Goal: Task Accomplishment & Management: Manage account settings

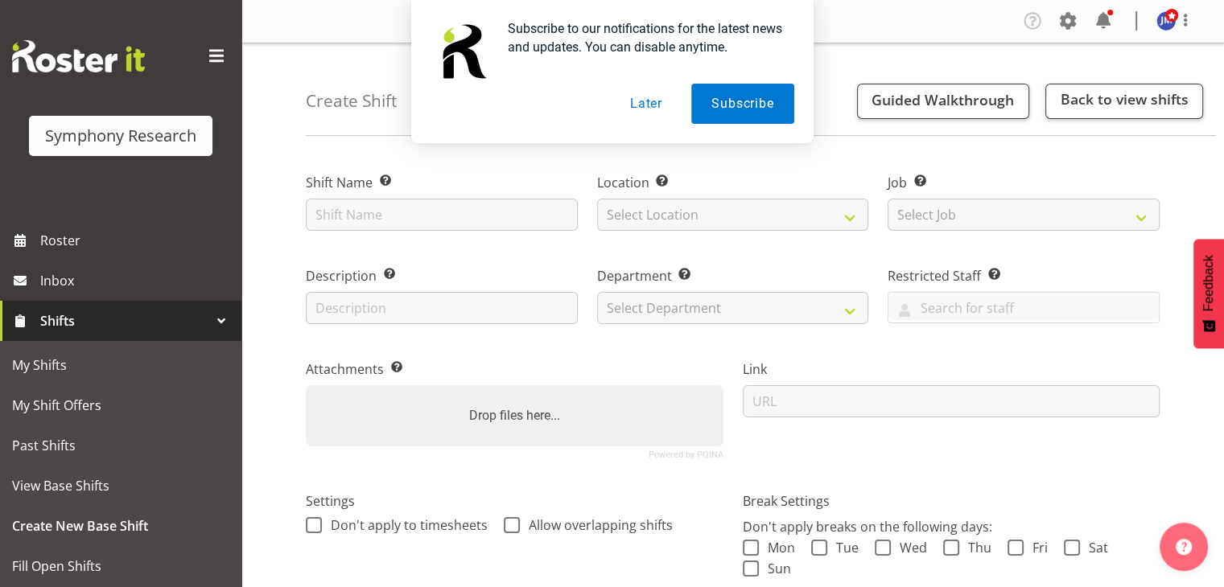
click at [1043, 161] on div "Job Set the job or project the shift relates to, if applicable. Select Job Crea…" at bounding box center [1023, 196] width 291 height 93
click at [1062, 23] on div "Subscribe to our notifications for the latest news and updates. You can disable…" at bounding box center [612, 71] width 1224 height 143
click at [649, 107] on button "Later" at bounding box center [646, 104] width 72 height 40
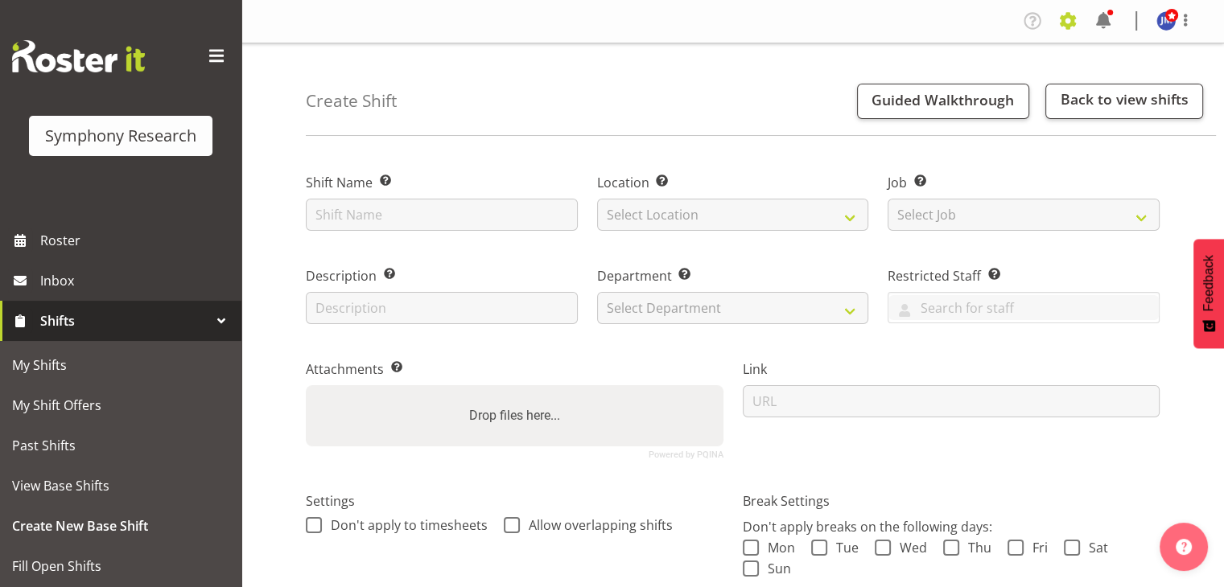
click at [1067, 22] on span at bounding box center [1068, 21] width 26 height 26
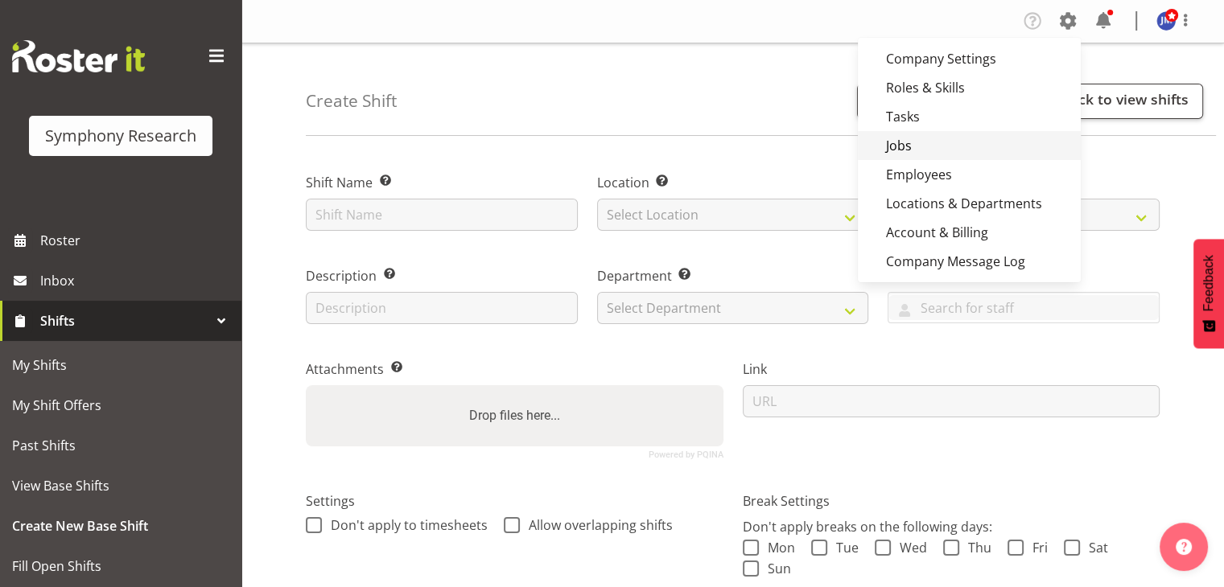
click at [909, 146] on link "Jobs" at bounding box center [969, 145] width 223 height 29
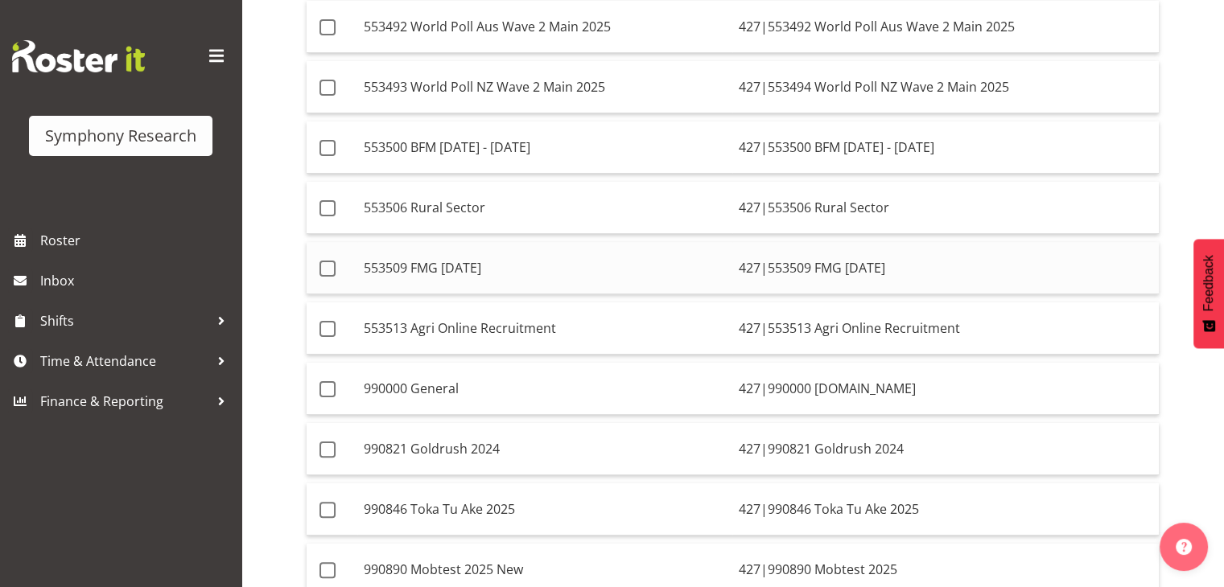
scroll to position [322, 0]
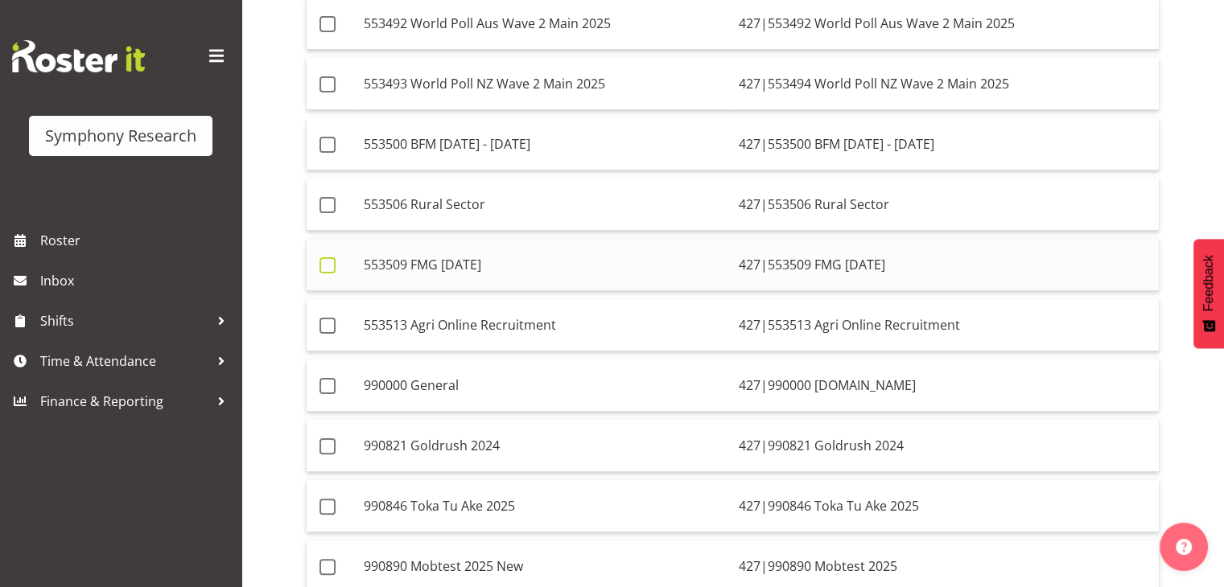
click at [326, 262] on span at bounding box center [328, 266] width 16 height 16
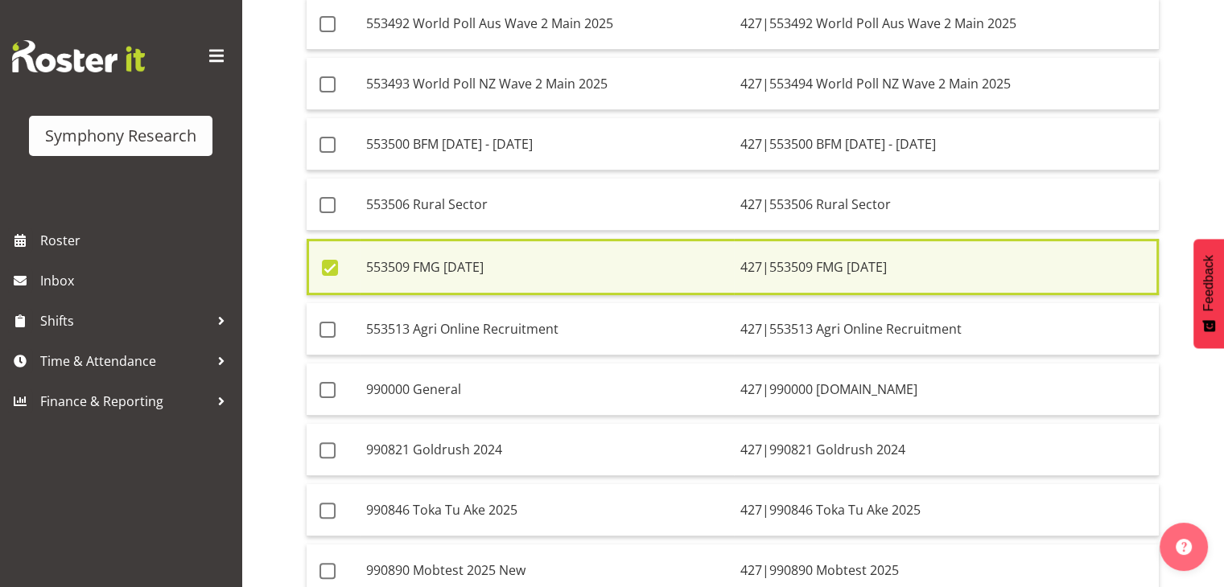
click at [332, 265] on span at bounding box center [330, 268] width 16 height 16
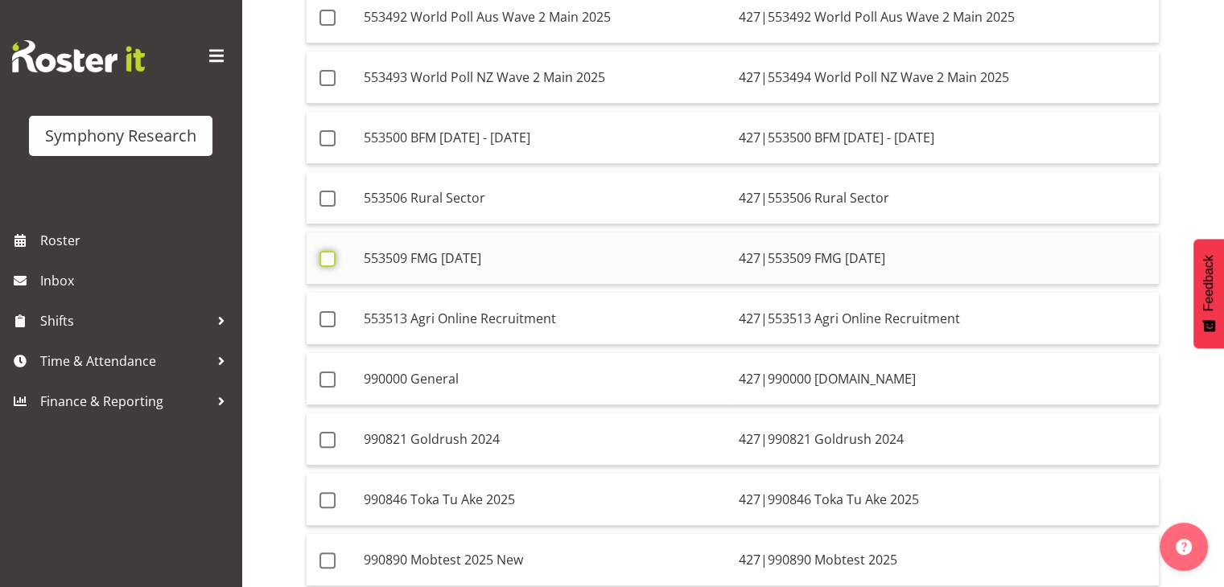
scroll to position [322, 0]
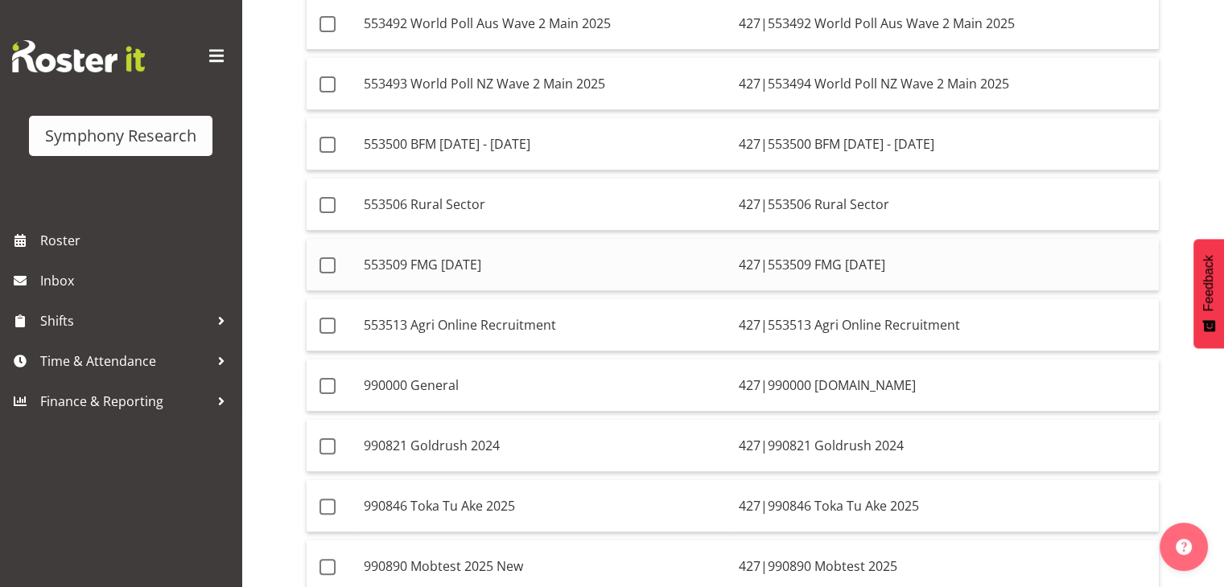
click at [775, 262] on td "427|553509 FMG [DATE]" at bounding box center [945, 265] width 427 height 52
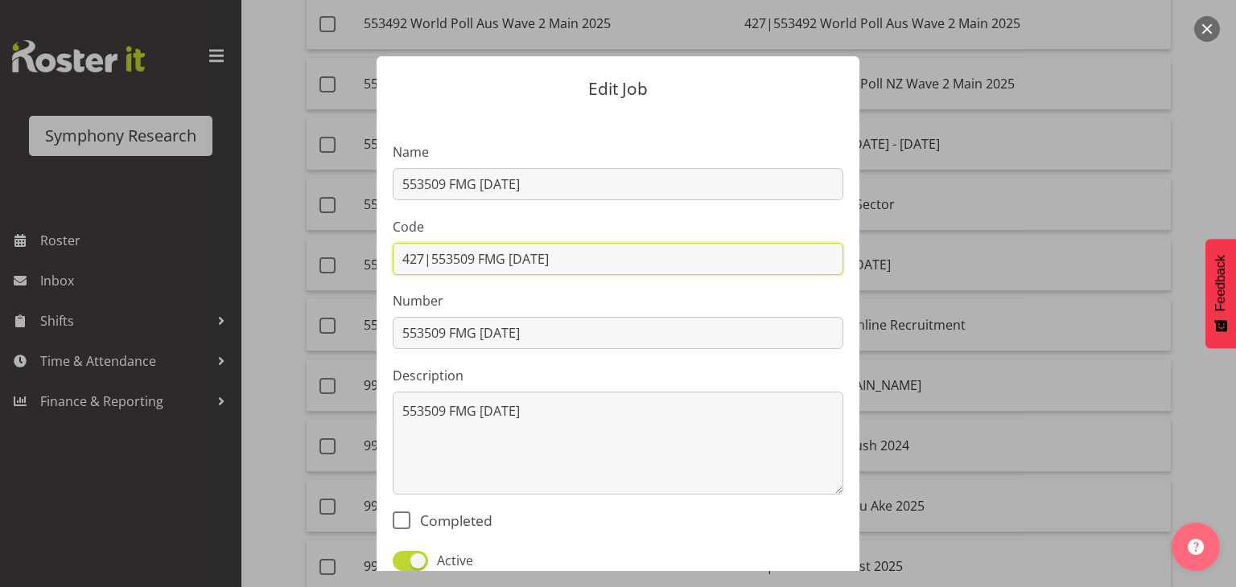
drag, startPoint x: 614, startPoint y: 258, endPoint x: 348, endPoint y: 247, distance: 266.6
click at [353, 248] on div "Edit Job Name 553509 FMG [DATE] Code 427|553509 FMG [DATE] Number 553509 FMG [D…" at bounding box center [618, 293] width 773 height 555
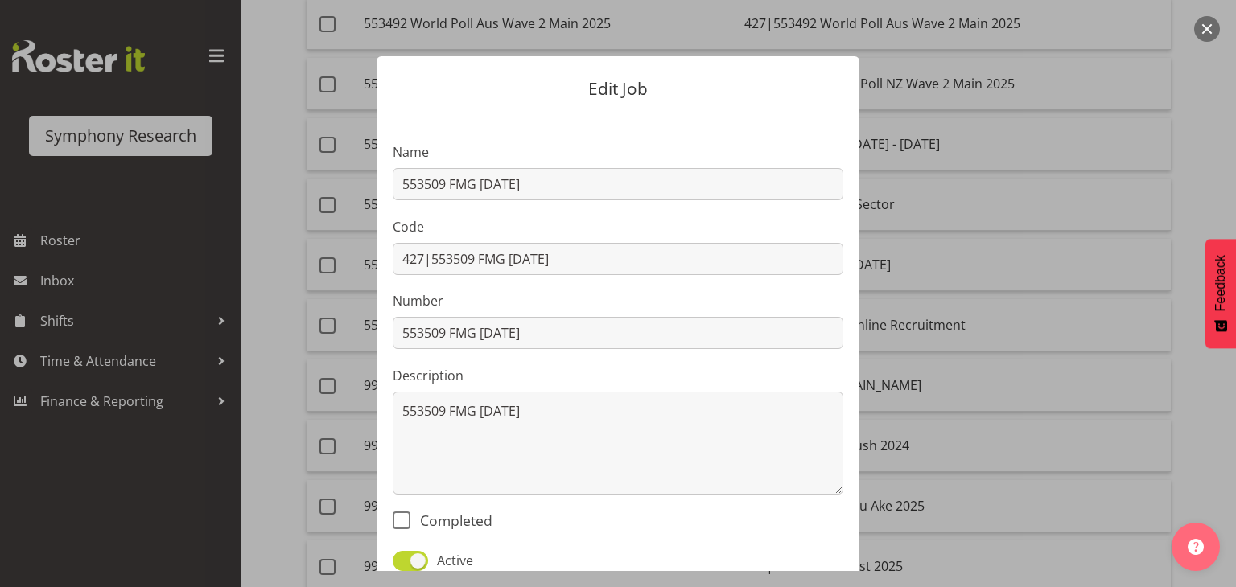
click at [1108, 300] on div at bounding box center [618, 293] width 1236 height 587
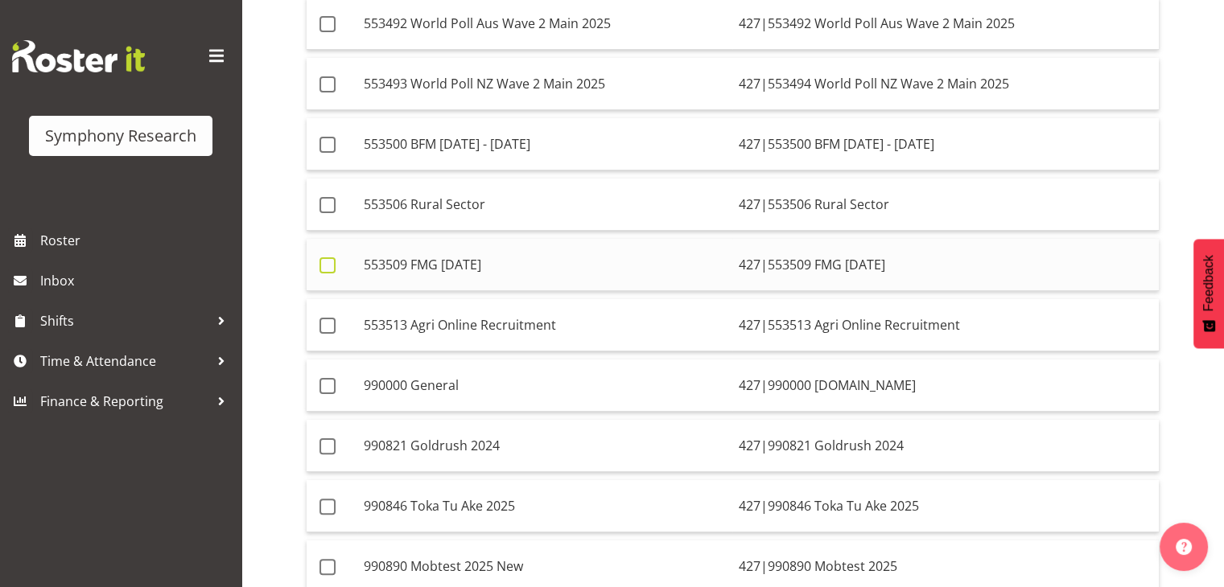
click at [332, 264] on span at bounding box center [328, 266] width 16 height 16
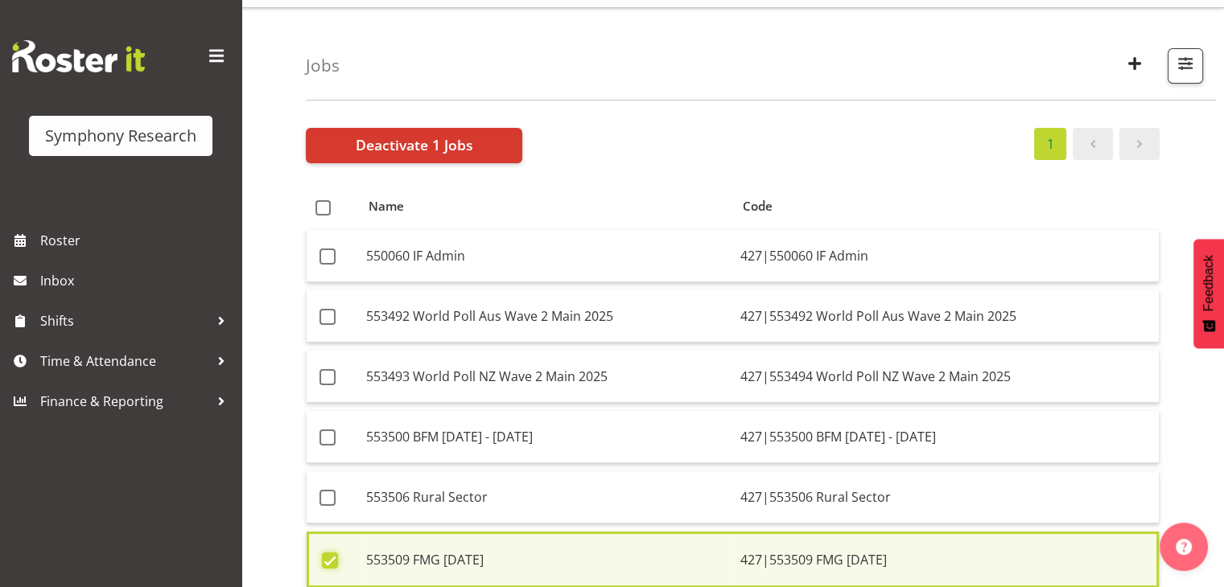
scroll to position [0, 0]
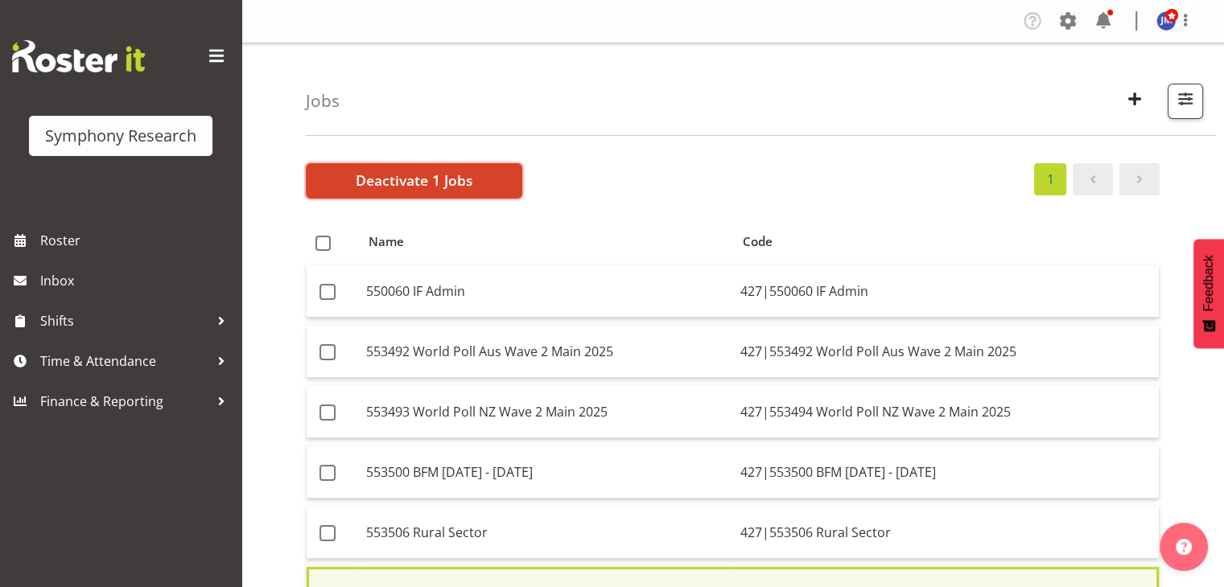
click at [410, 174] on span "Deactivate 1 Jobs" at bounding box center [414, 180] width 117 height 21
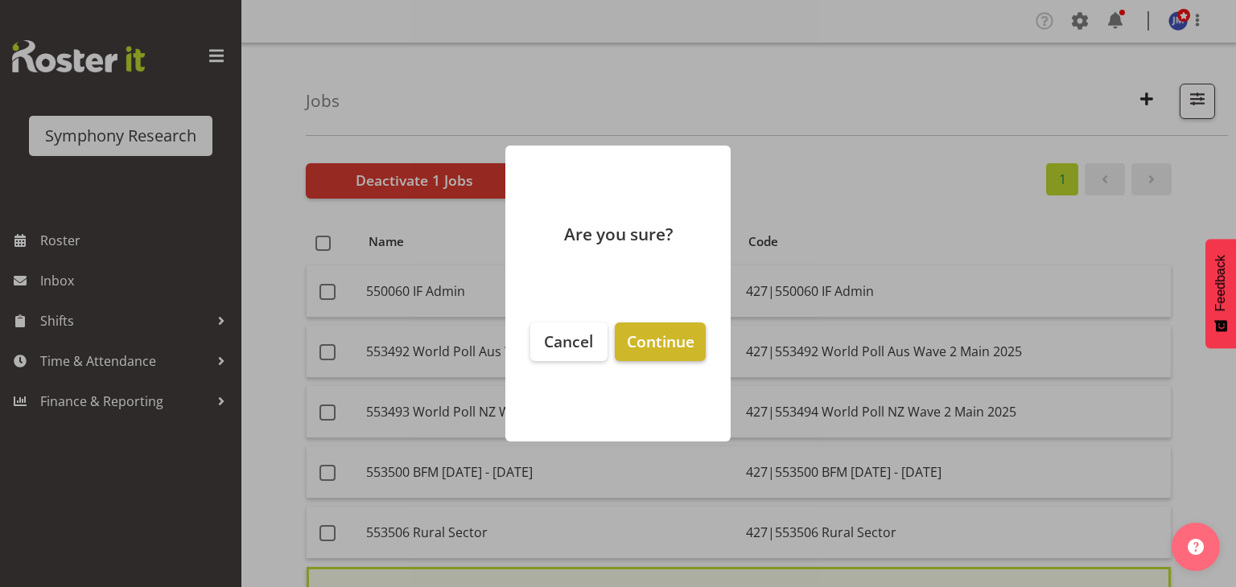
click at [641, 344] on span "Continue" at bounding box center [661, 342] width 68 height 22
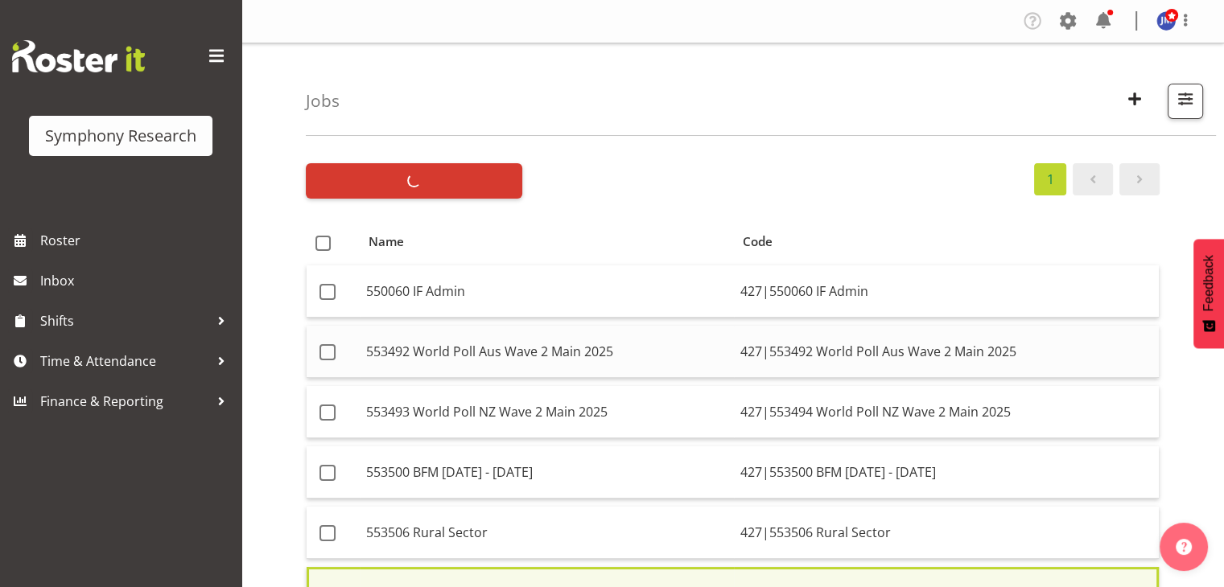
checkbox input "false"
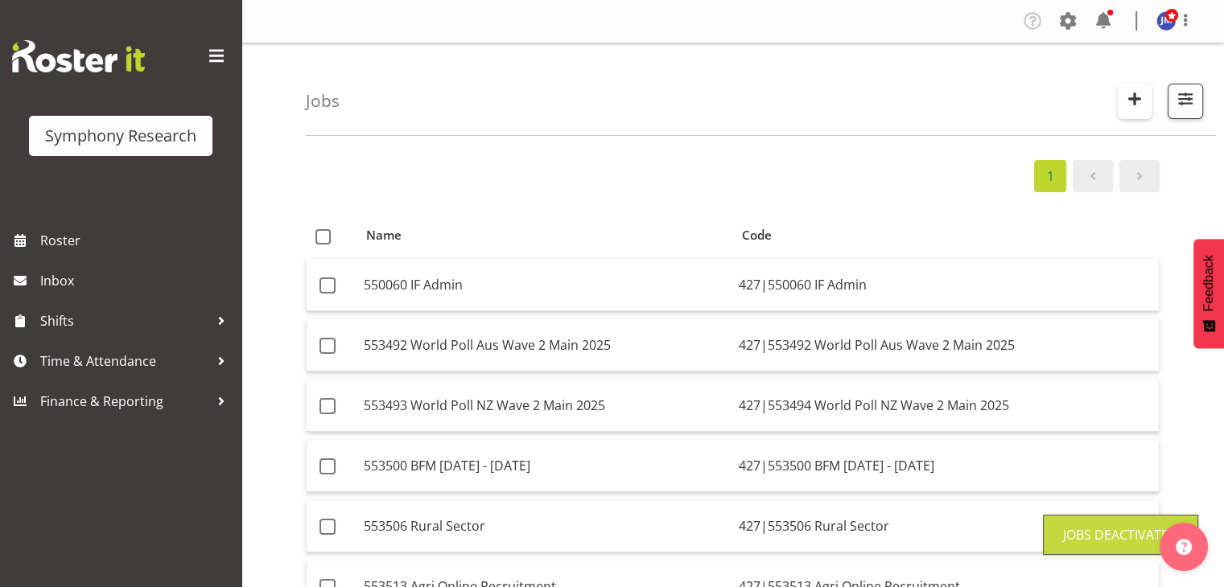
click at [1137, 104] on span "button" at bounding box center [1134, 99] width 21 height 21
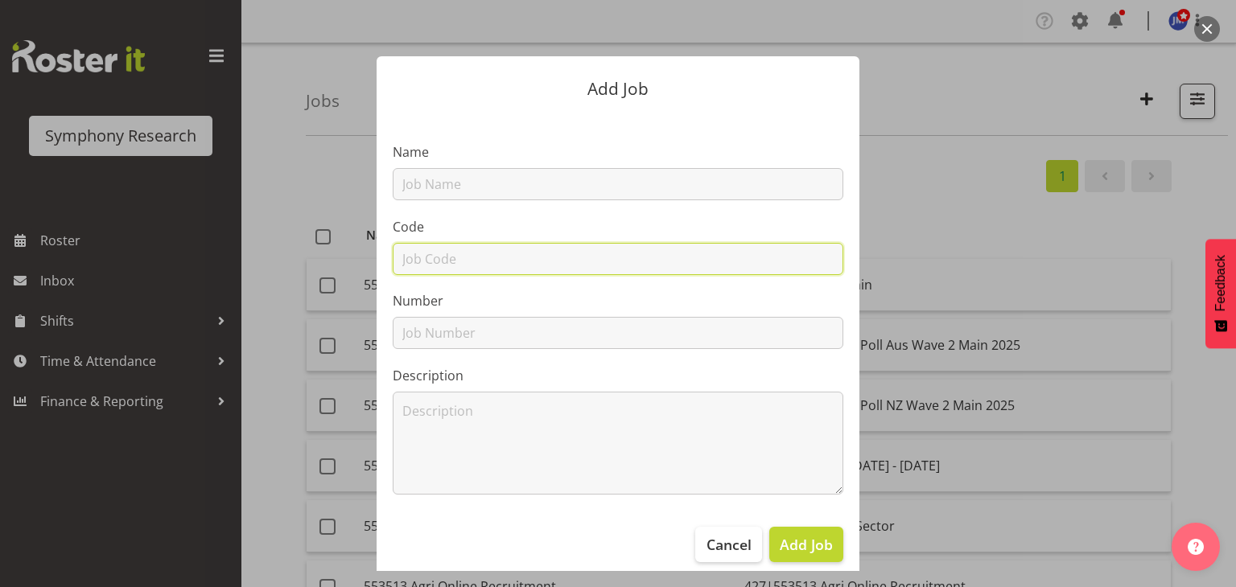
click at [440, 258] on input "text" at bounding box center [618, 259] width 451 height 32
paste input "427|553514 FMG [DATE]"
drag, startPoint x: 427, startPoint y: 258, endPoint x: 678, endPoint y: 262, distance: 251.1
click at [678, 262] on input "427|553514 FMG [DATE]" at bounding box center [618, 259] width 451 height 32
type input "427|553514 FMG [DATE]"
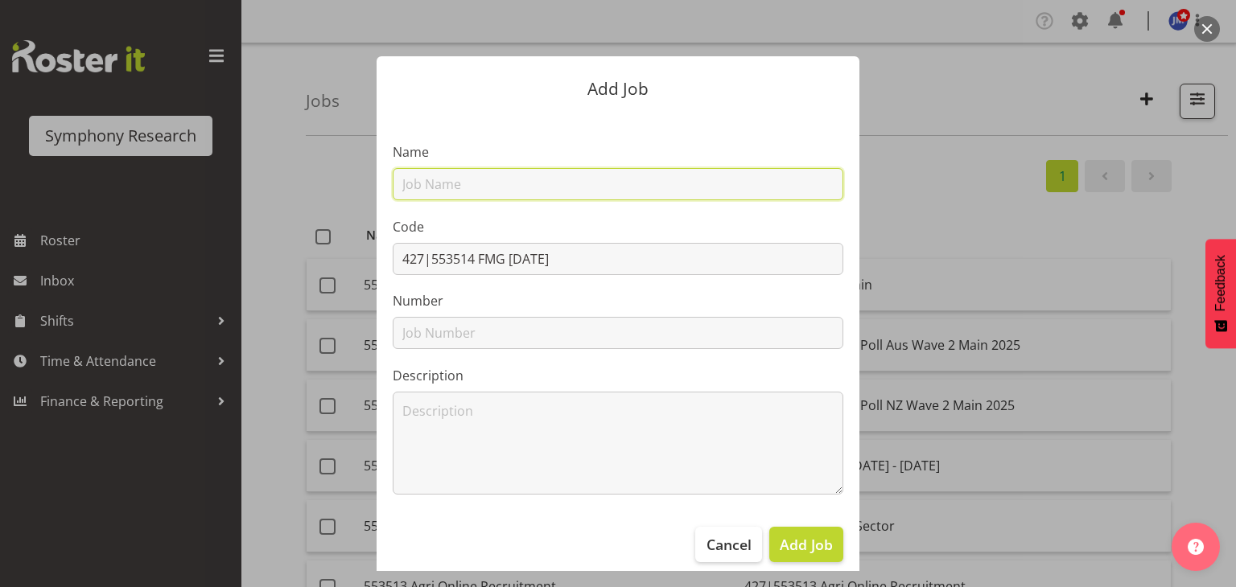
click at [469, 178] on input "text" at bounding box center [618, 184] width 451 height 32
paste input "553514 FMG [DATE]"
type input "553514 FMG [DATE]"
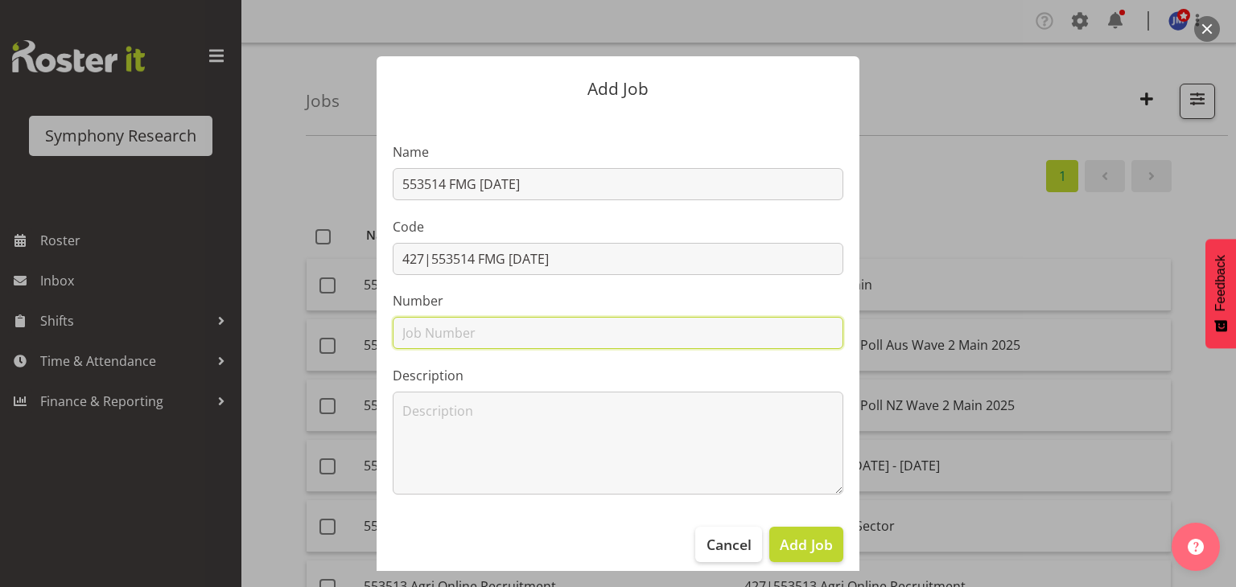
click at [433, 335] on input "text" at bounding box center [618, 333] width 451 height 32
paste input "553514 FMG [DATE]"
type input "553514 FMG [DATE]"
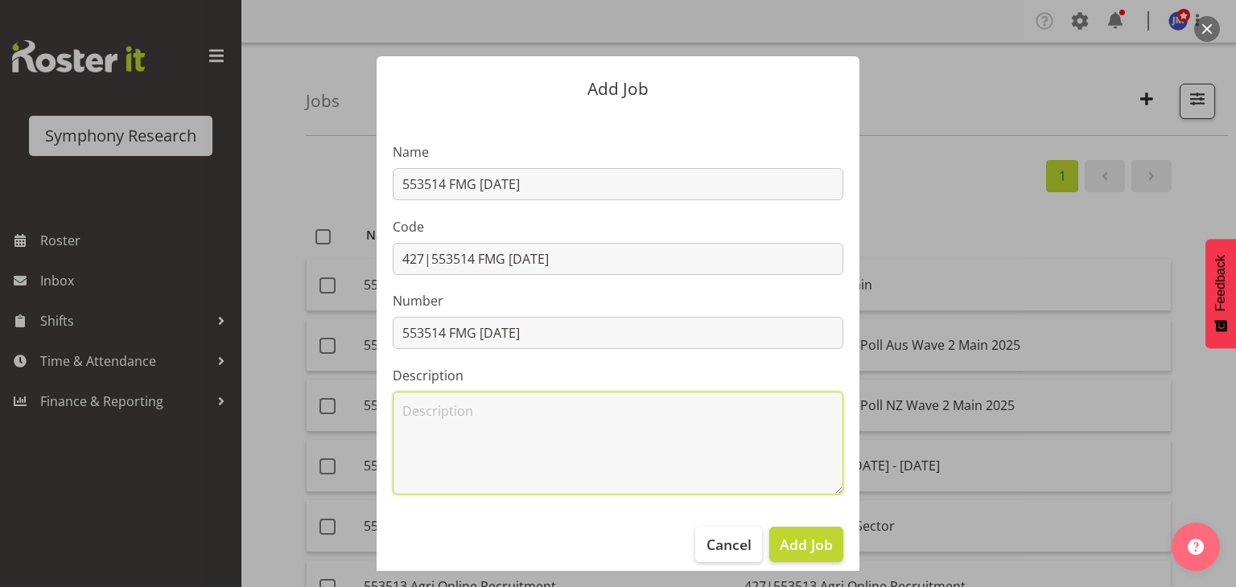
click at [416, 419] on textarea at bounding box center [618, 443] width 451 height 103
paste textarea "553514 FMG [DATE]"
drag, startPoint x: 440, startPoint y: 410, endPoint x: 303, endPoint y: 424, distance: 138.4
click at [340, 423] on div "Add Job Name 553514 FMG [DATE] Code 427|553514 FMG [DATE] Number 553514 FMG [DA…" at bounding box center [618, 293] width 773 height 555
drag, startPoint x: 560, startPoint y: 408, endPoint x: 328, endPoint y: 390, distance: 232.5
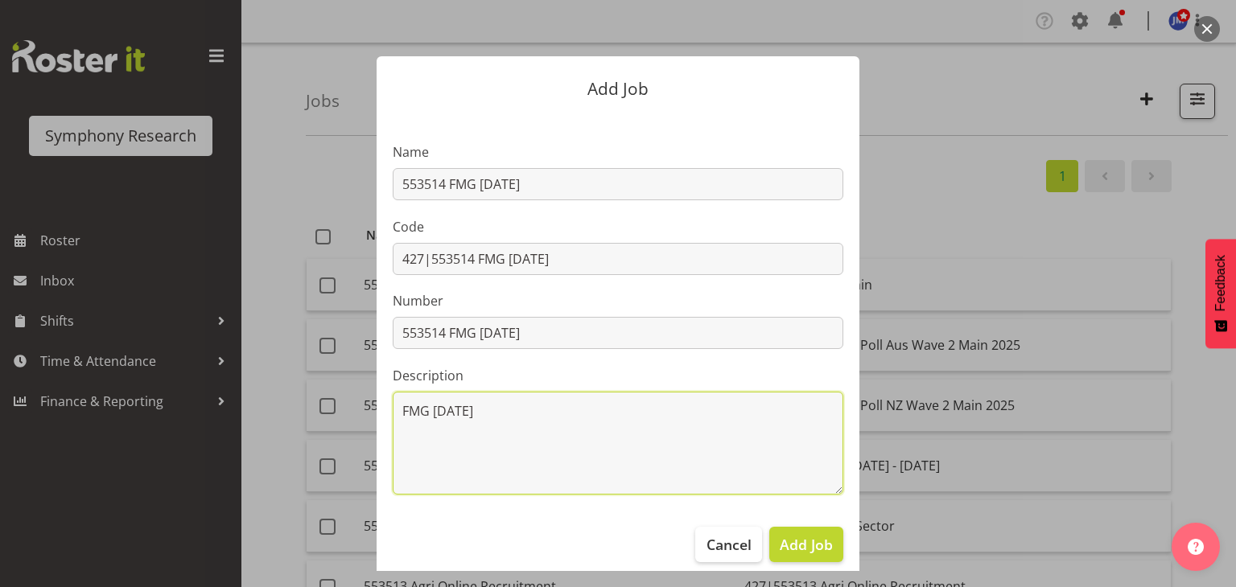
click at [329, 390] on div "Add Job Name 553514 FMG [DATE] Code 427|553514 FMG [DATE] Number 553514 FMG [DA…" at bounding box center [618, 293] width 773 height 555
paste textarea "553514"
type textarea "553514 FMG [DATE]"
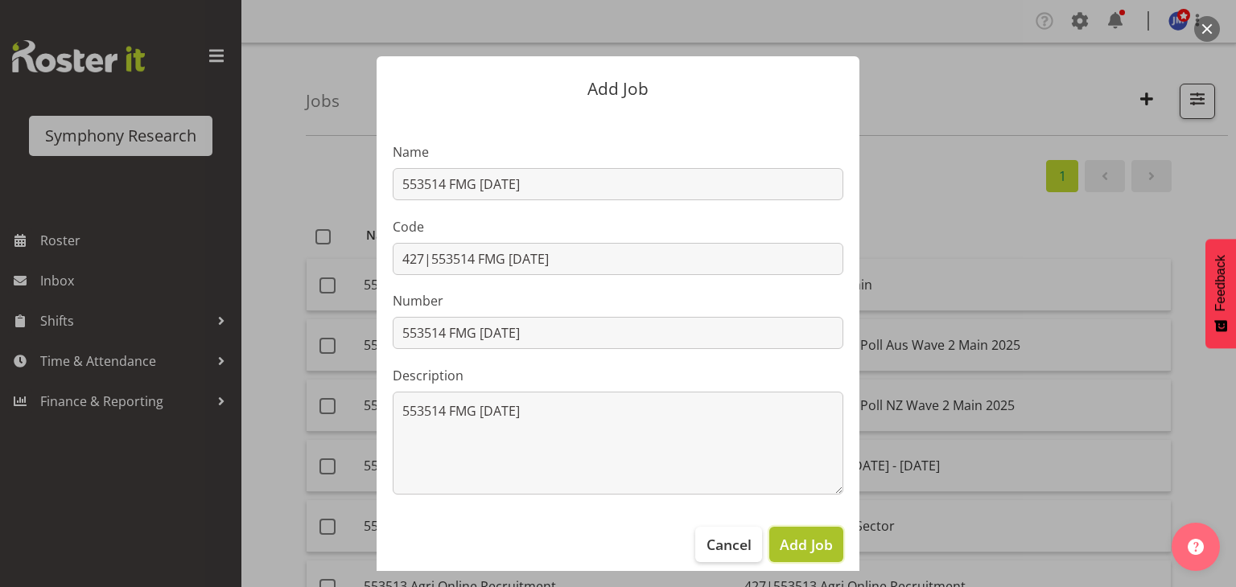
click at [809, 545] on span "Add Job" at bounding box center [806, 544] width 53 height 21
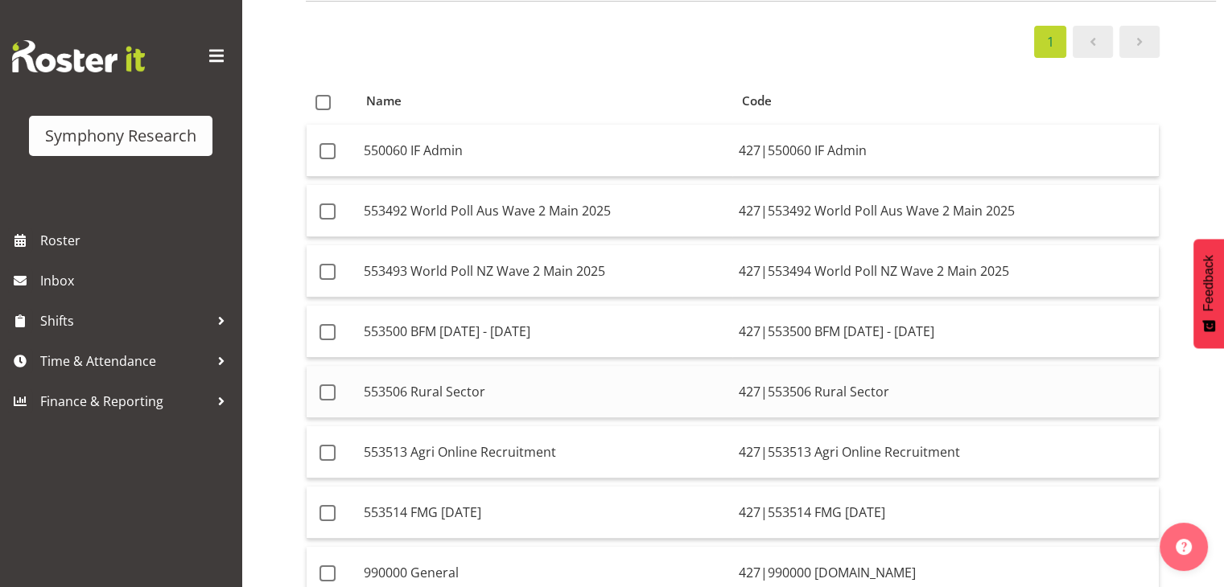
scroll to position [161, 0]
